Goal: Navigation & Orientation: Find specific page/section

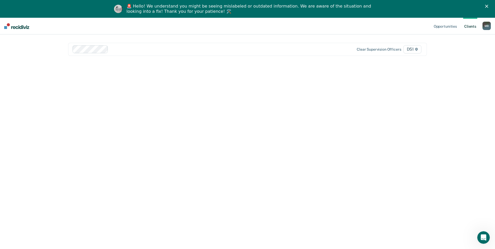
click at [486, 25] on div "M B" at bounding box center [487, 26] width 8 height 8
click at [468, 25] on link "Client s" at bounding box center [470, 26] width 14 height 17
click at [448, 26] on link "Opportunities" at bounding box center [445, 26] width 25 height 17
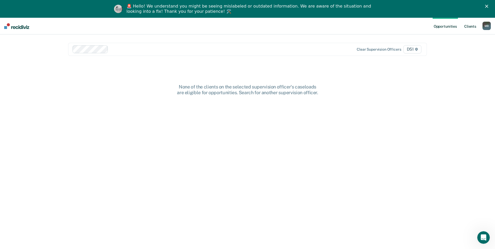
click at [471, 24] on link "Client s" at bounding box center [470, 26] width 14 height 17
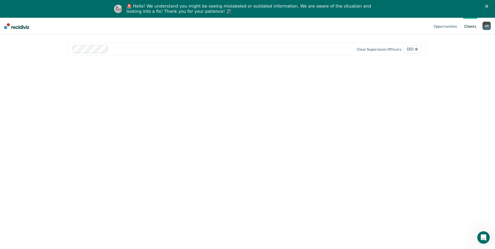
click at [485, 23] on div "M B" at bounding box center [487, 26] width 8 height 8
click at [466, 37] on link "Profile" at bounding box center [466, 39] width 42 height 4
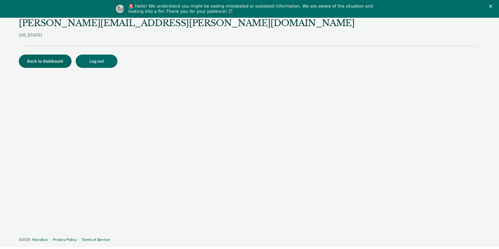
click at [29, 55] on button "Back to dashboard" at bounding box center [45, 61] width 53 height 13
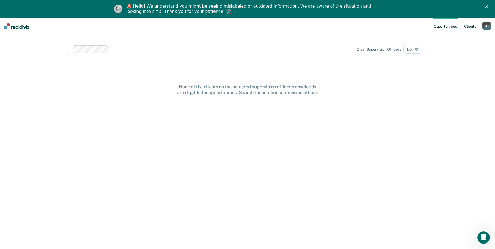
drag, startPoint x: 479, startPoint y: 26, endPoint x: 474, endPoint y: 26, distance: 4.7
click at [474, 26] on ul "Opportunities Client s" at bounding box center [458, 26] width 50 height 17
drag, startPoint x: 474, startPoint y: 26, endPoint x: 467, endPoint y: 24, distance: 7.7
click at [467, 24] on link "Client s" at bounding box center [470, 26] width 14 height 17
